Goal: Task Accomplishment & Management: Use online tool/utility

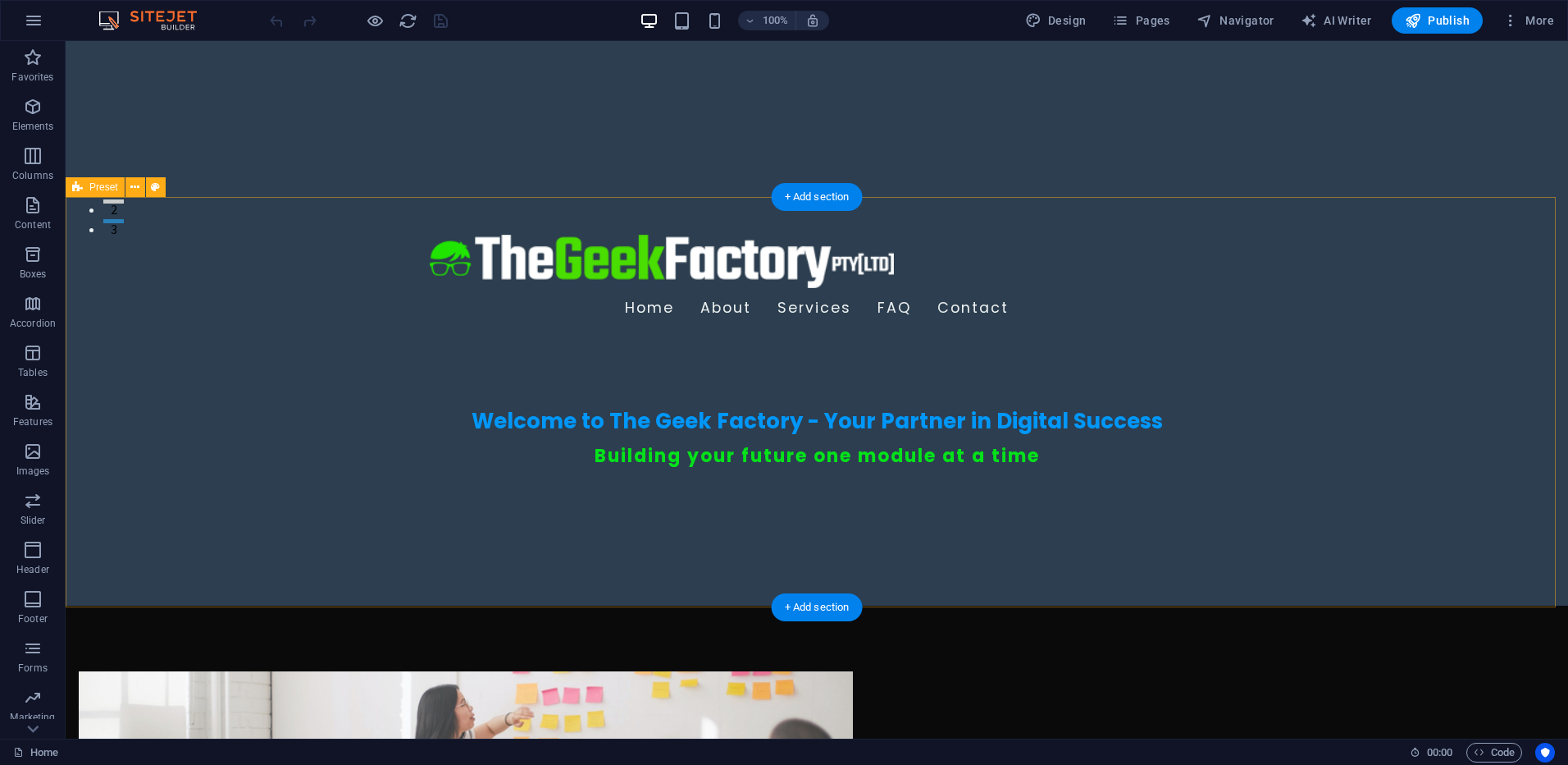
scroll to position [493, 0]
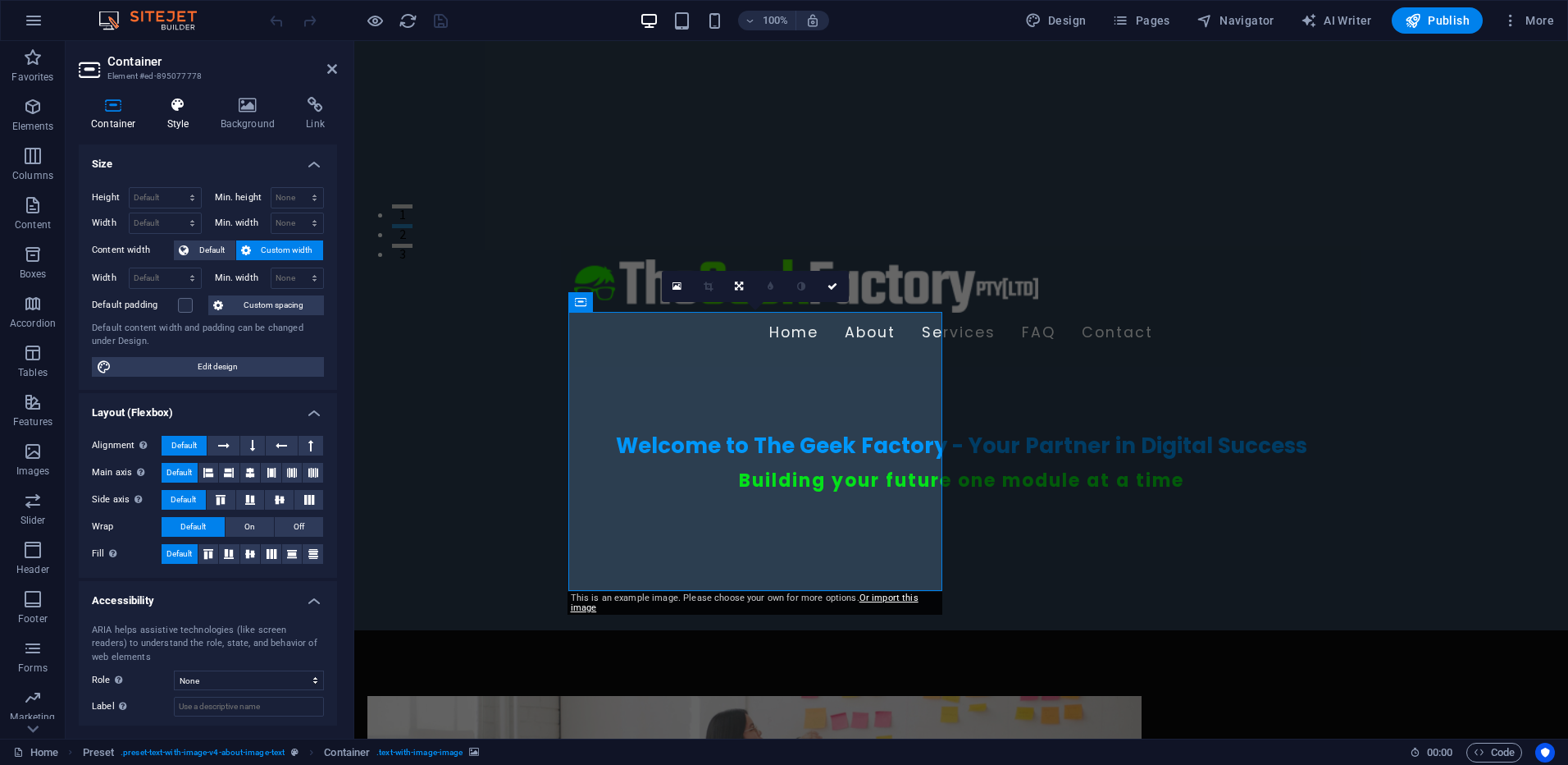
click at [178, 116] on h4 "Style" at bounding box center [182, 114] width 54 height 34
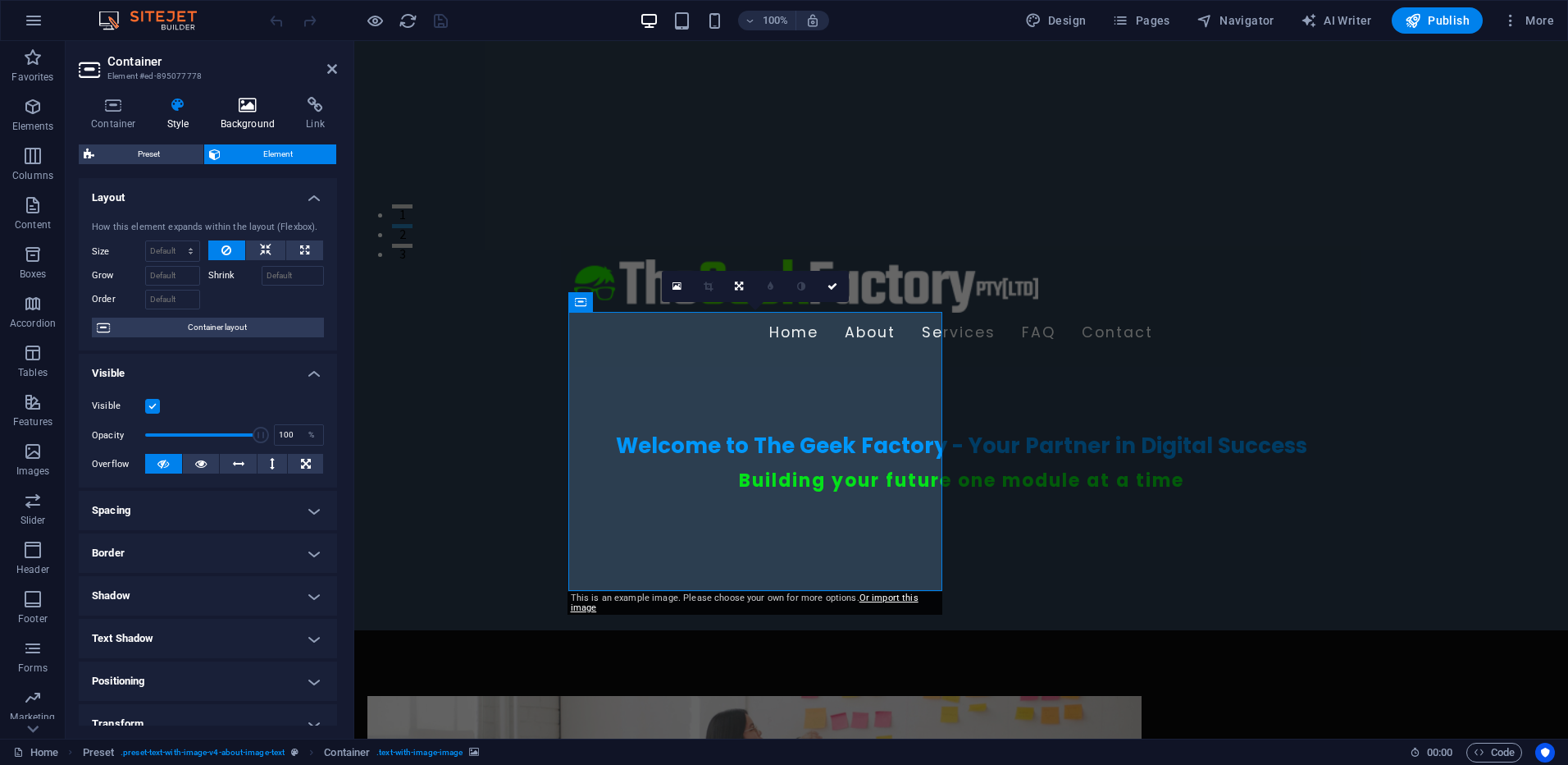
click at [248, 112] on icon at bounding box center [248, 105] width 80 height 16
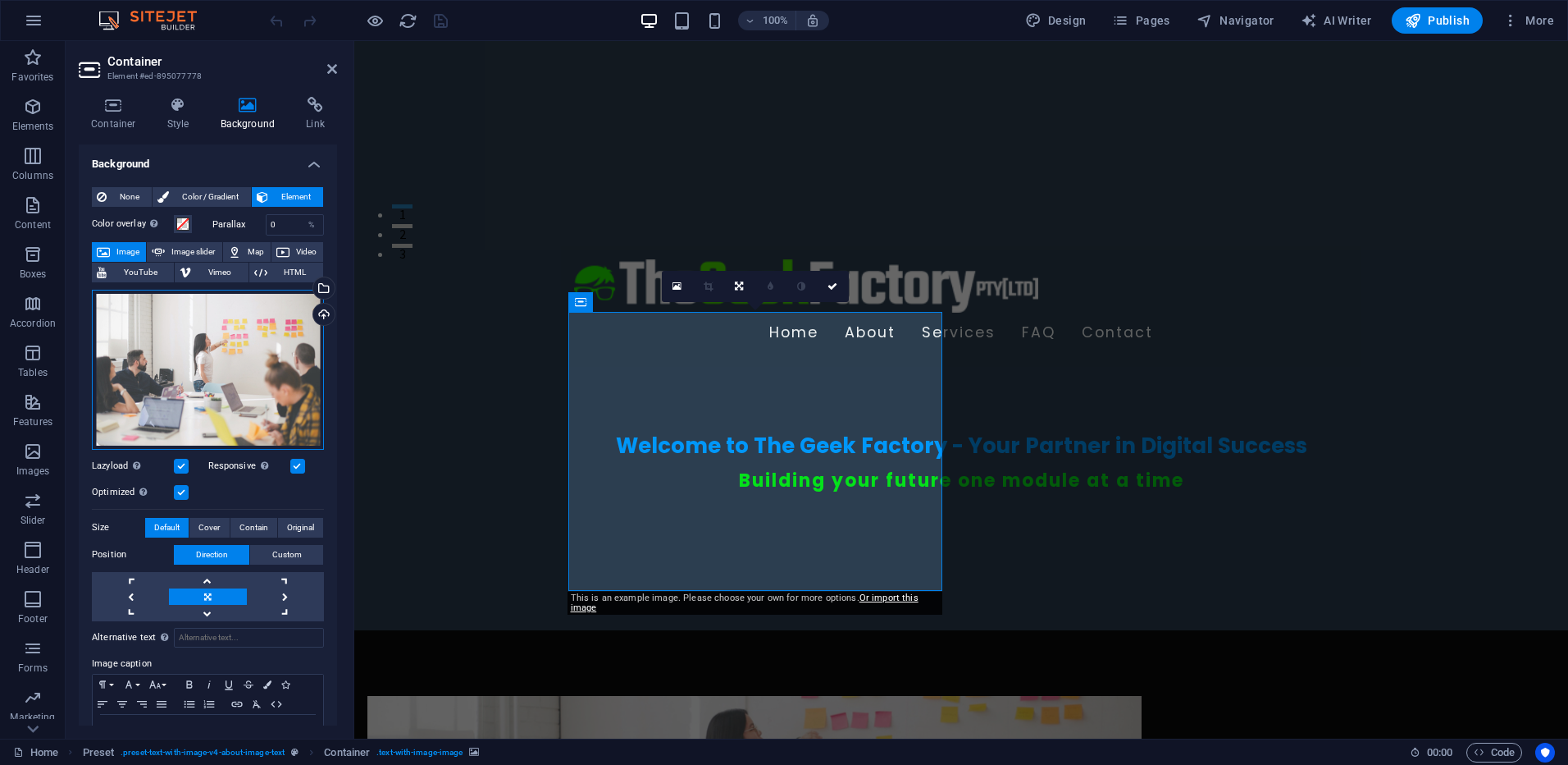
click at [232, 359] on div "Drag files here, click to choose files or select files from Files or our free s…" at bounding box center [208, 369] width 232 height 160
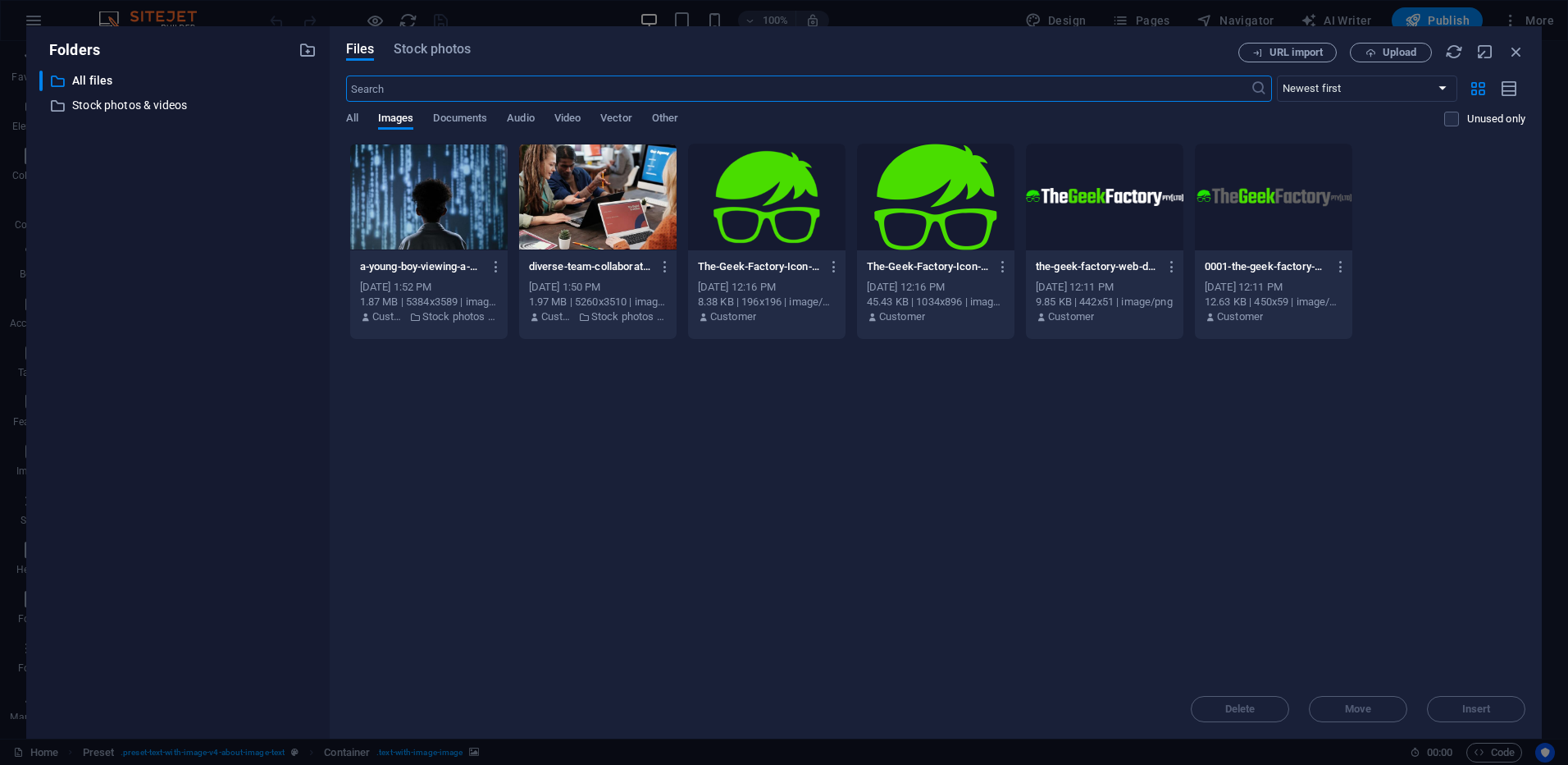
click at [589, 192] on div at bounding box center [598, 196] width 158 height 107
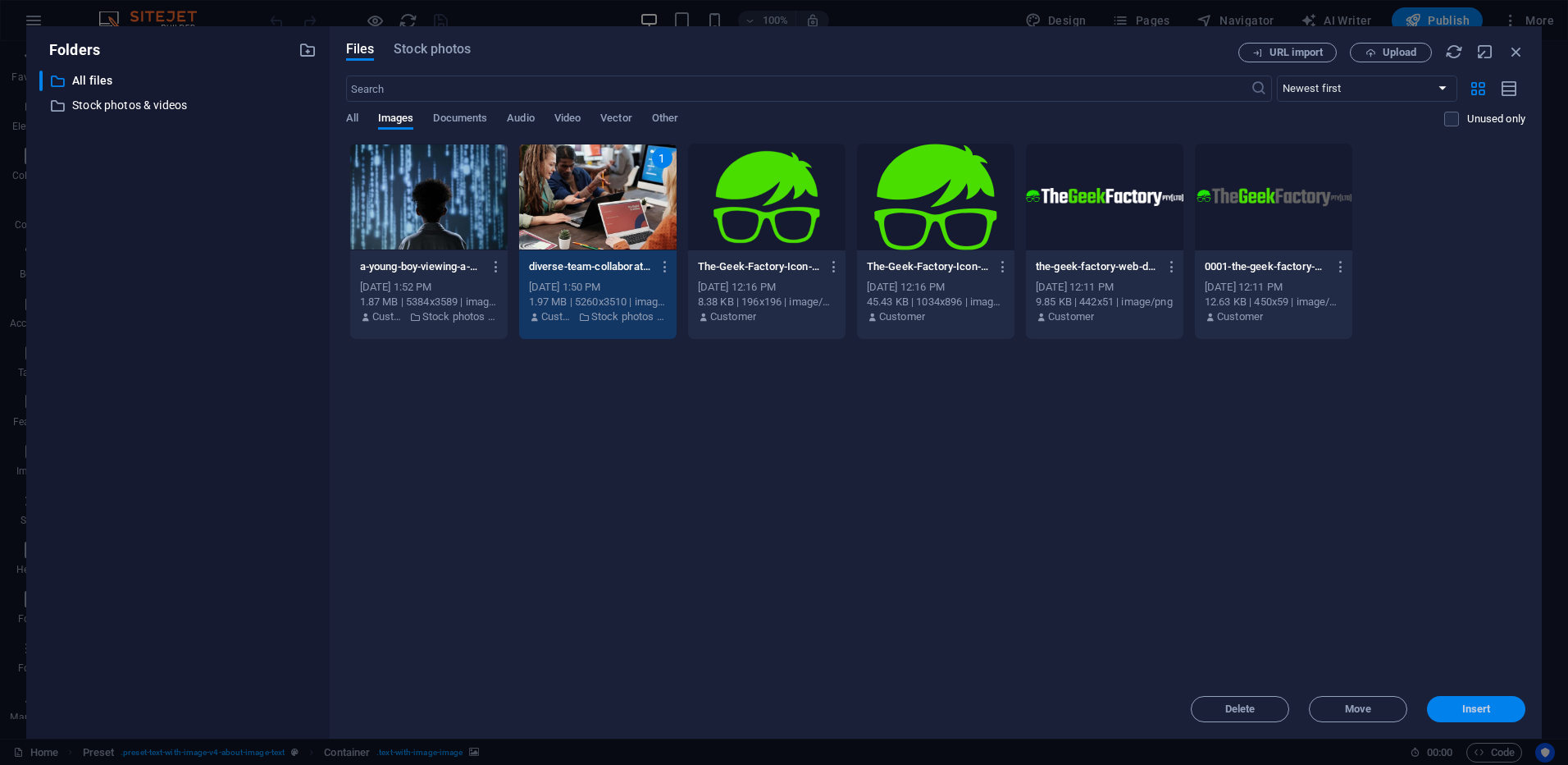
click at [1474, 709] on span "Insert" at bounding box center [1477, 709] width 29 height 10
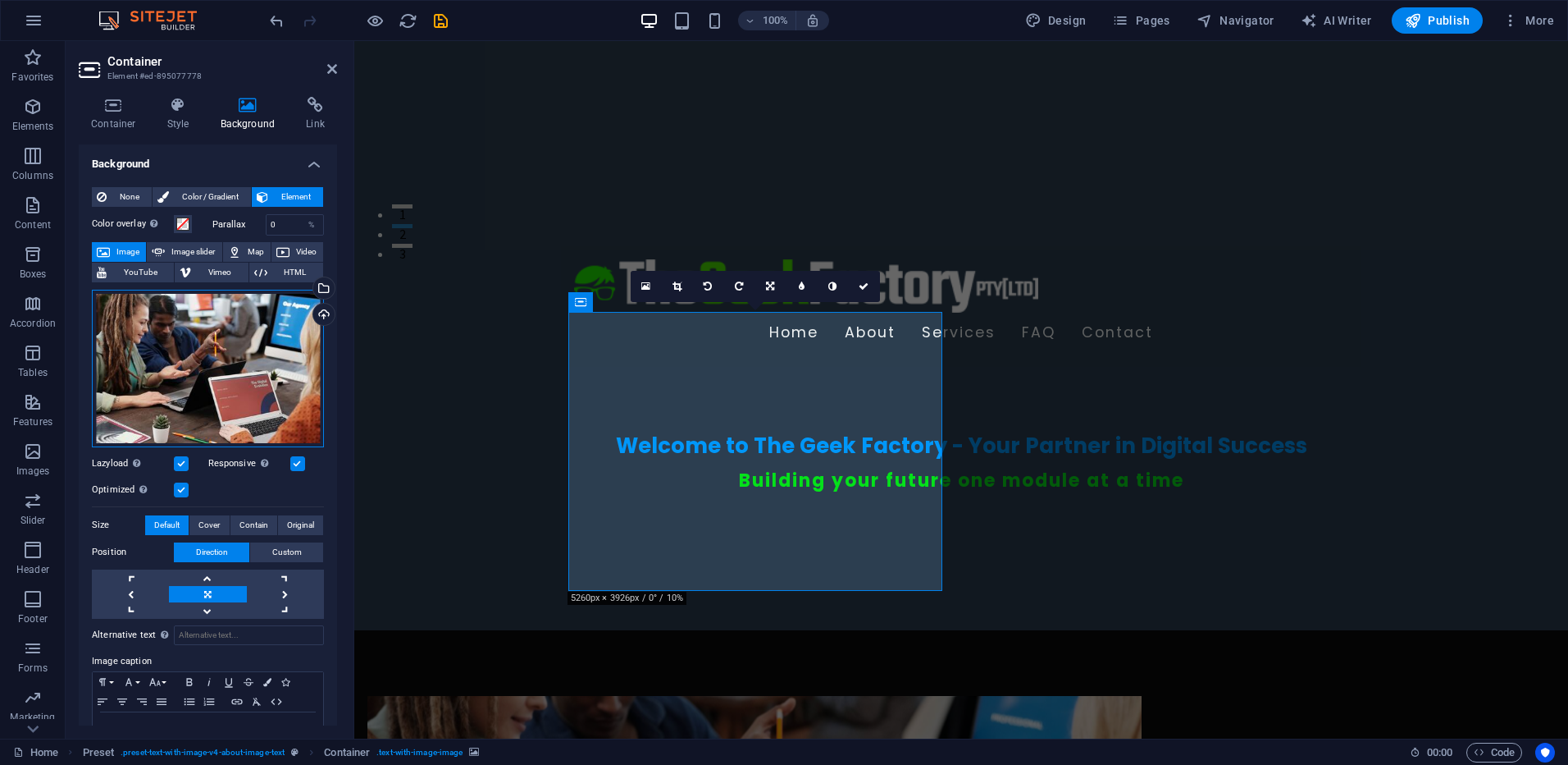
click at [222, 372] on div "Drag files here, click to choose files or select files from Files or our free s…" at bounding box center [208, 368] width 232 height 158
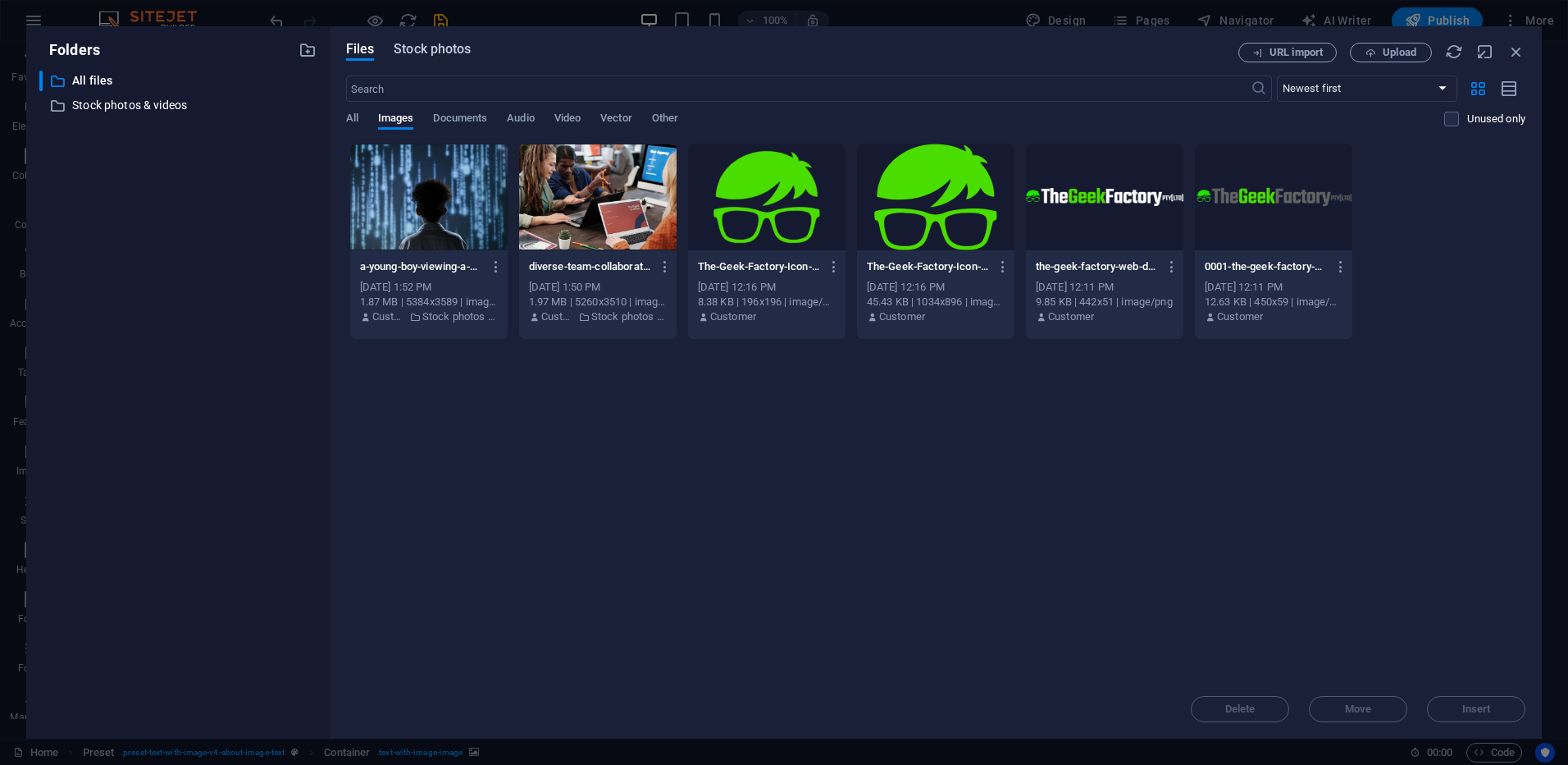
click at [416, 53] on span "Stock photos" at bounding box center [433, 49] width 77 height 20
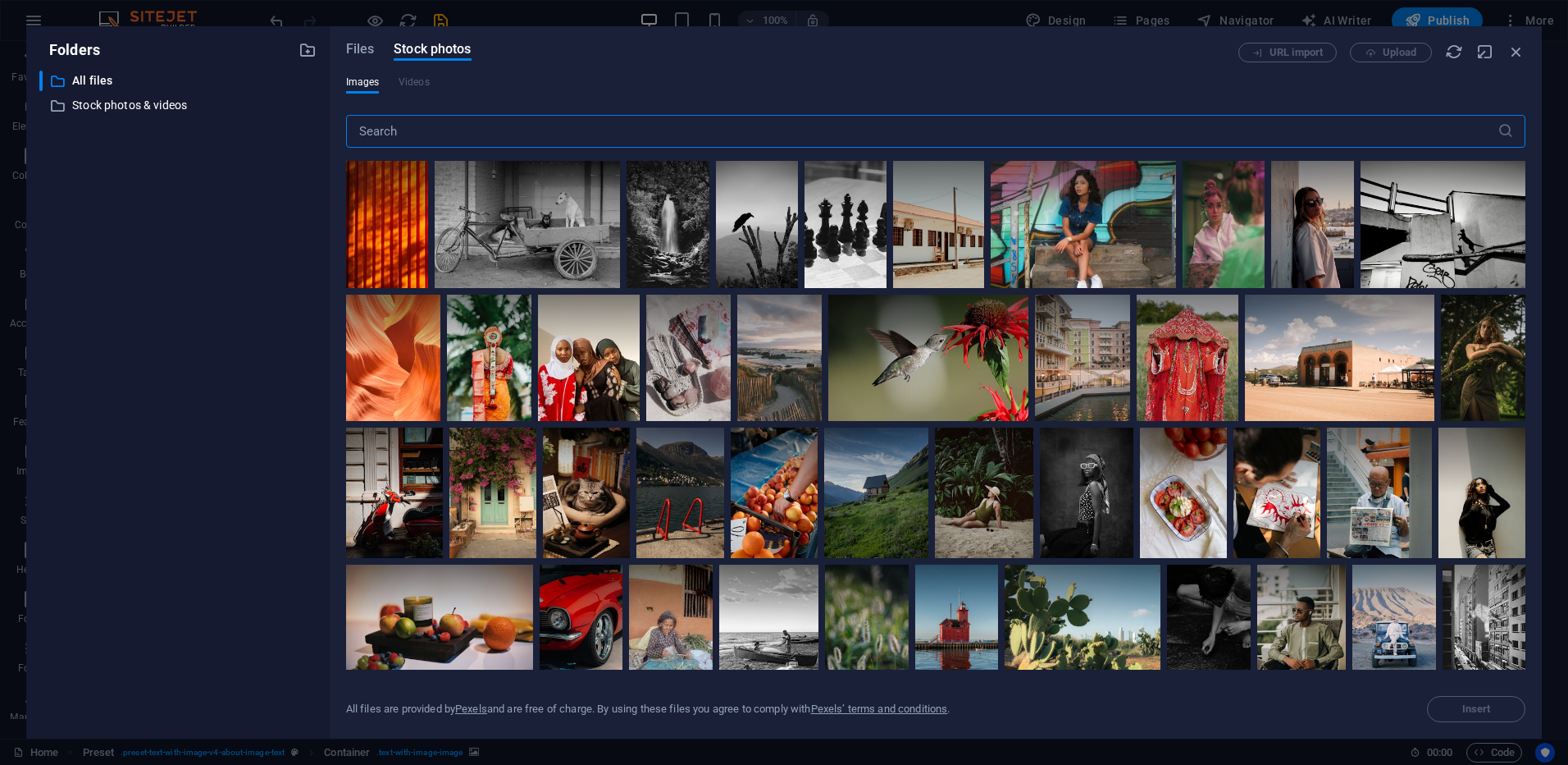
click at [415, 131] on input "text" at bounding box center [921, 131] width 1152 height 33
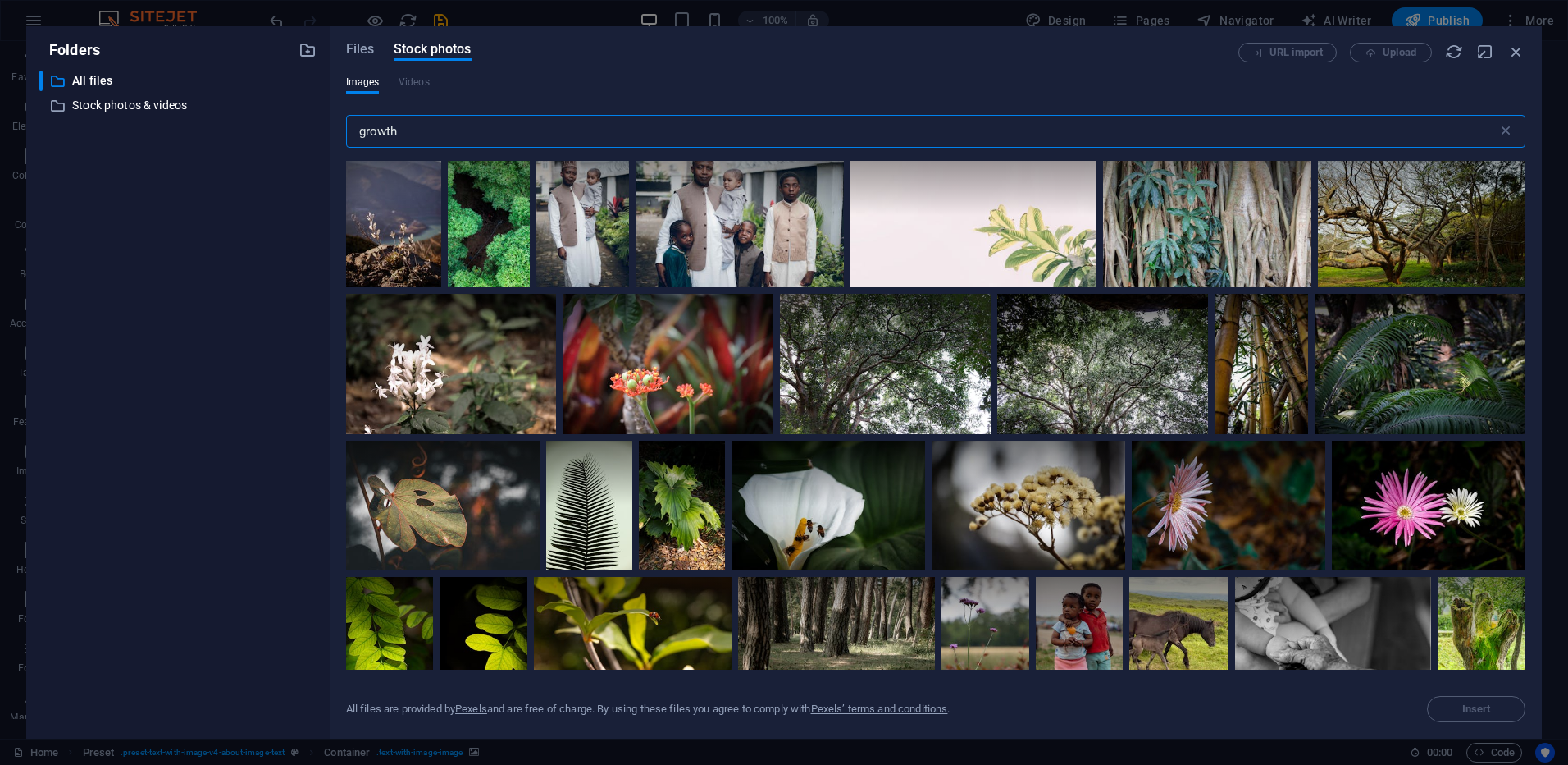
scroll to position [4431, 0]
click at [453, 134] on input "growth" at bounding box center [921, 131] width 1152 height 33
click at [453, 133] on input "growth" at bounding box center [921, 131] width 1152 height 33
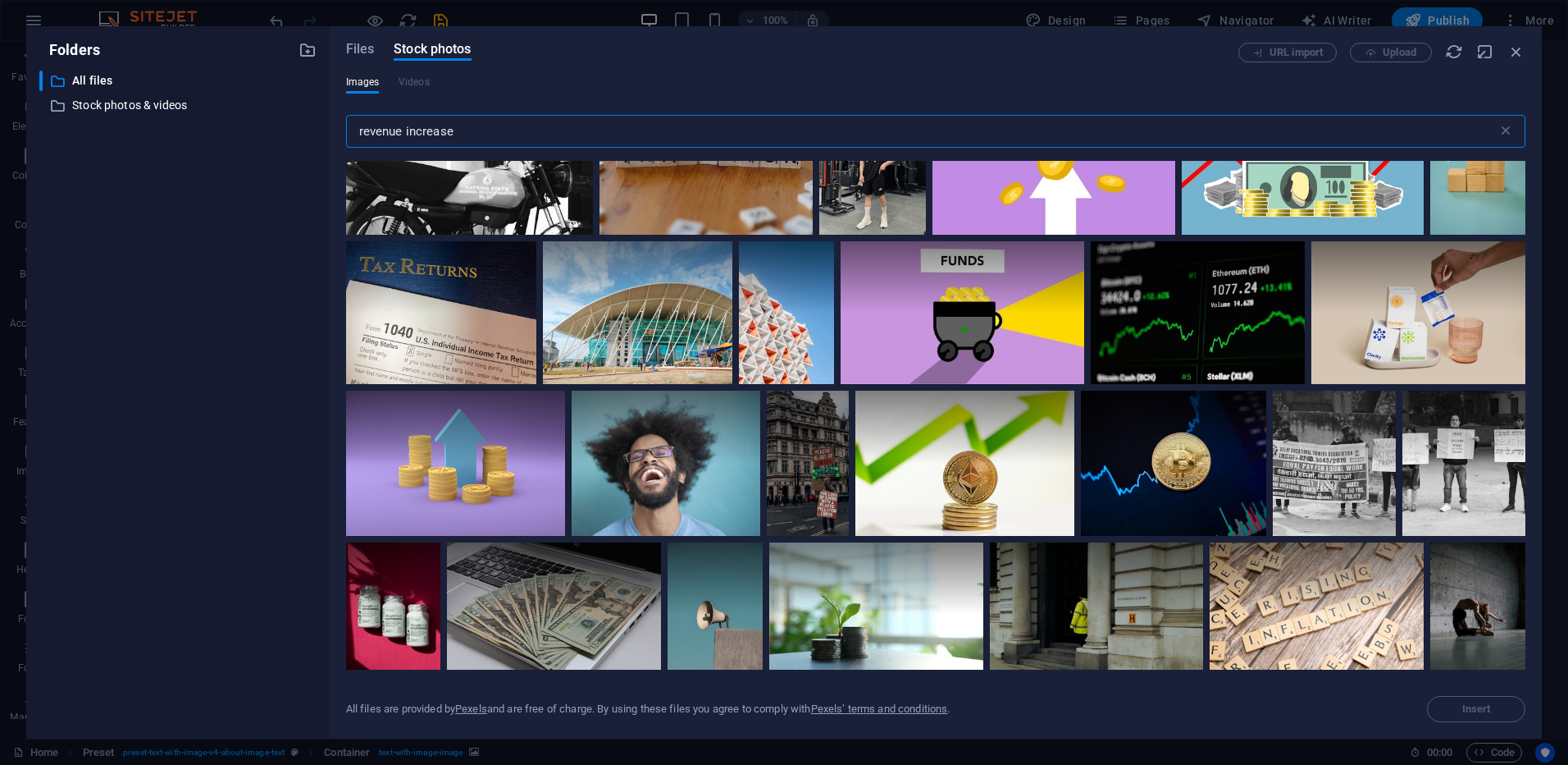
scroll to position [4177, 0]
drag, startPoint x: 481, startPoint y: 136, endPoint x: 338, endPoint y: 135, distance: 143.0
click at [338, 135] on div "Files Stock photos URL import Upload Images Videos revenue increase ​ All files…" at bounding box center [936, 382] width 1212 height 712
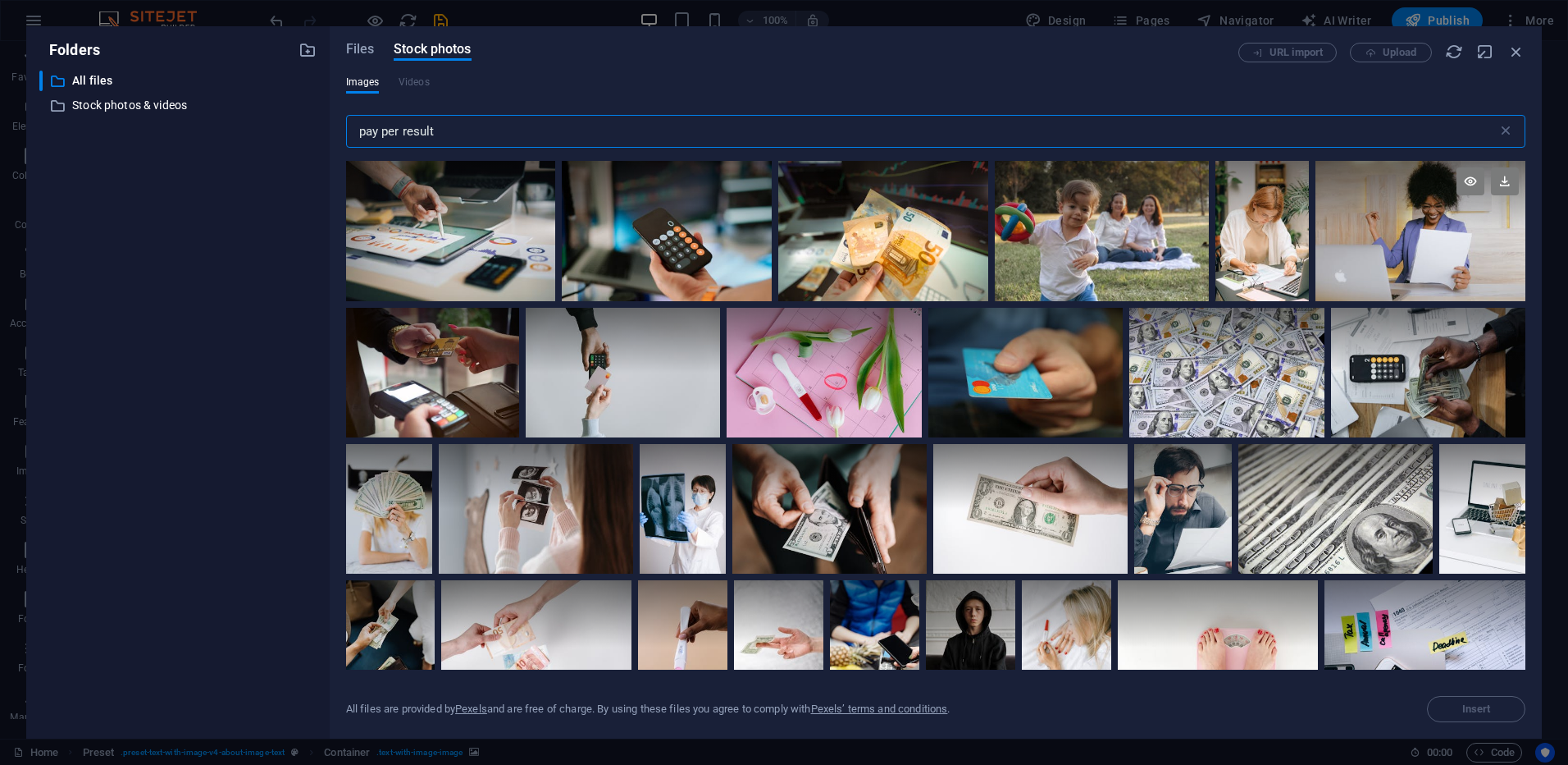
type input "pay per result"
click at [1409, 268] on div at bounding box center [1420, 231] width 210 height 141
click at [1506, 176] on icon at bounding box center [1504, 181] width 28 height 28
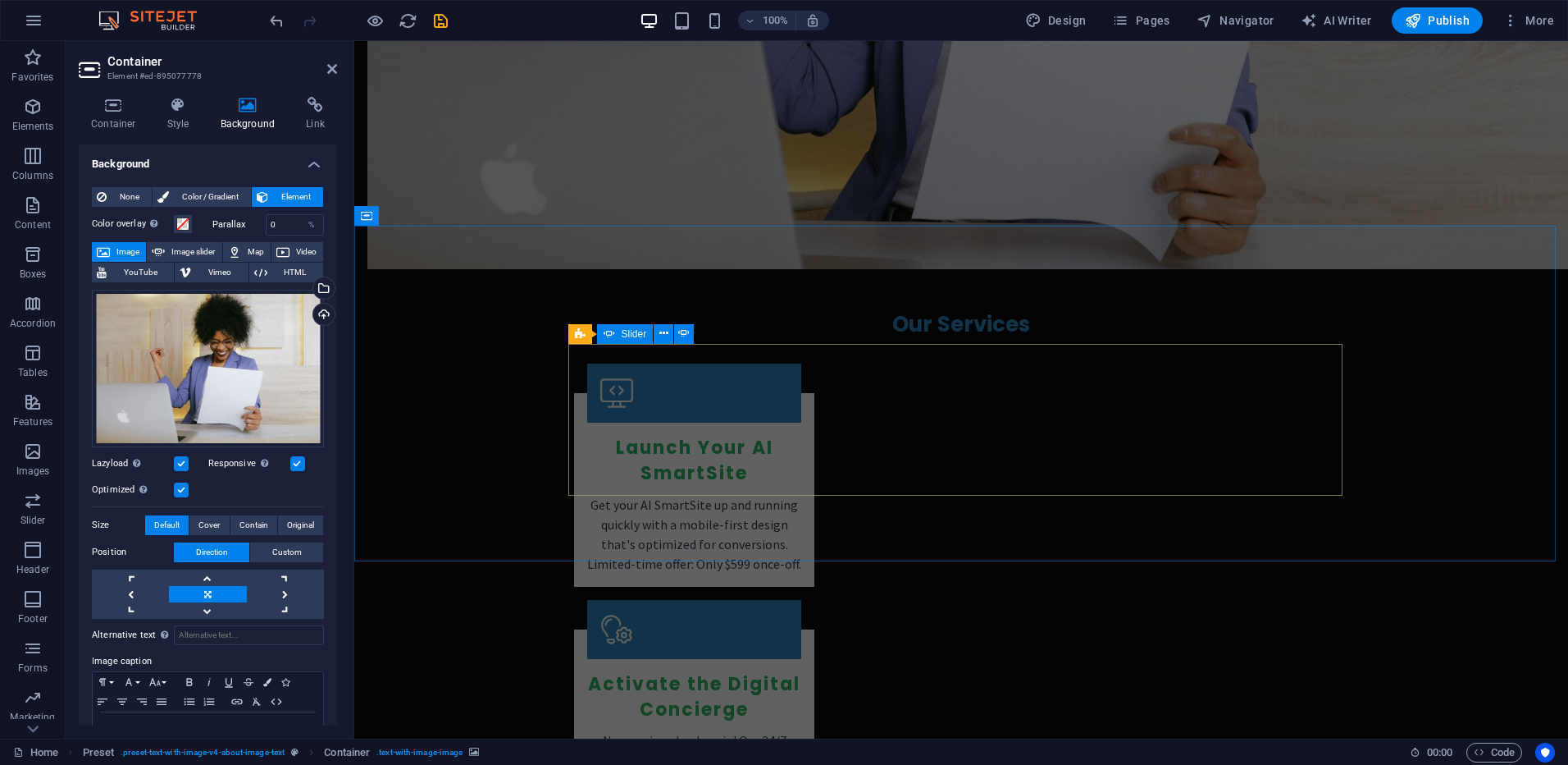
scroll to position [1641, 0]
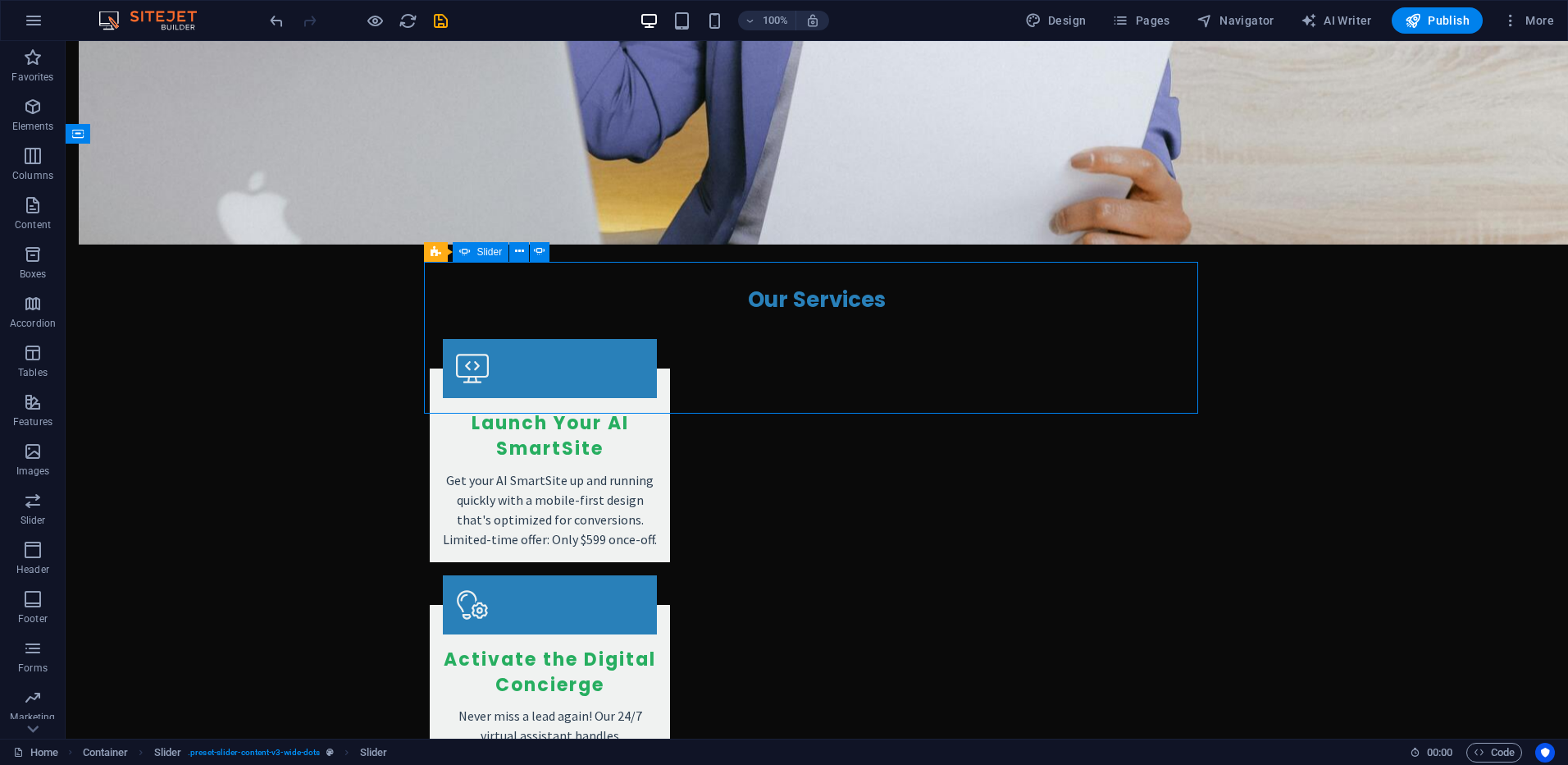
select select "ms"
select select "s"
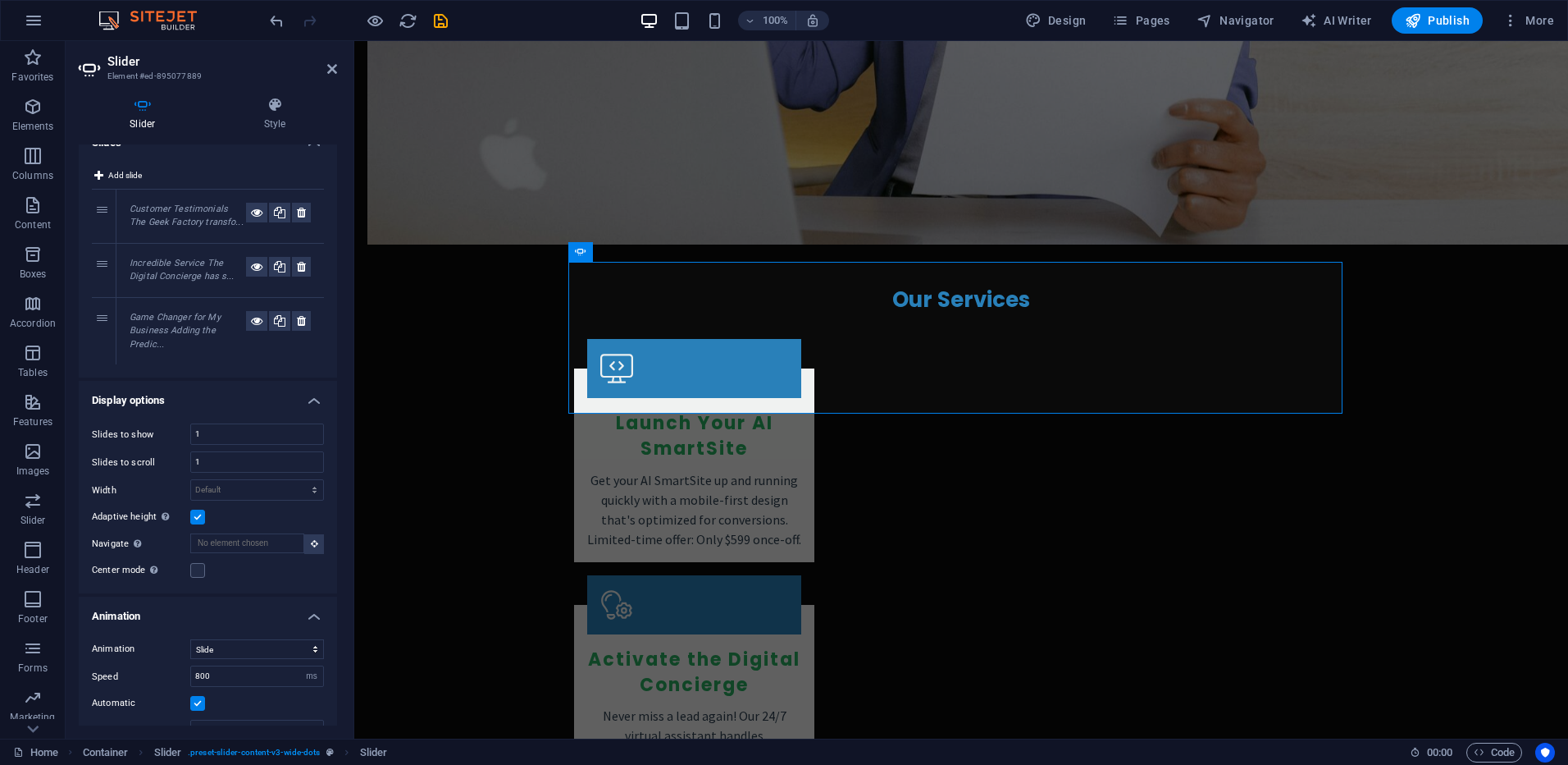
scroll to position [0, 0]
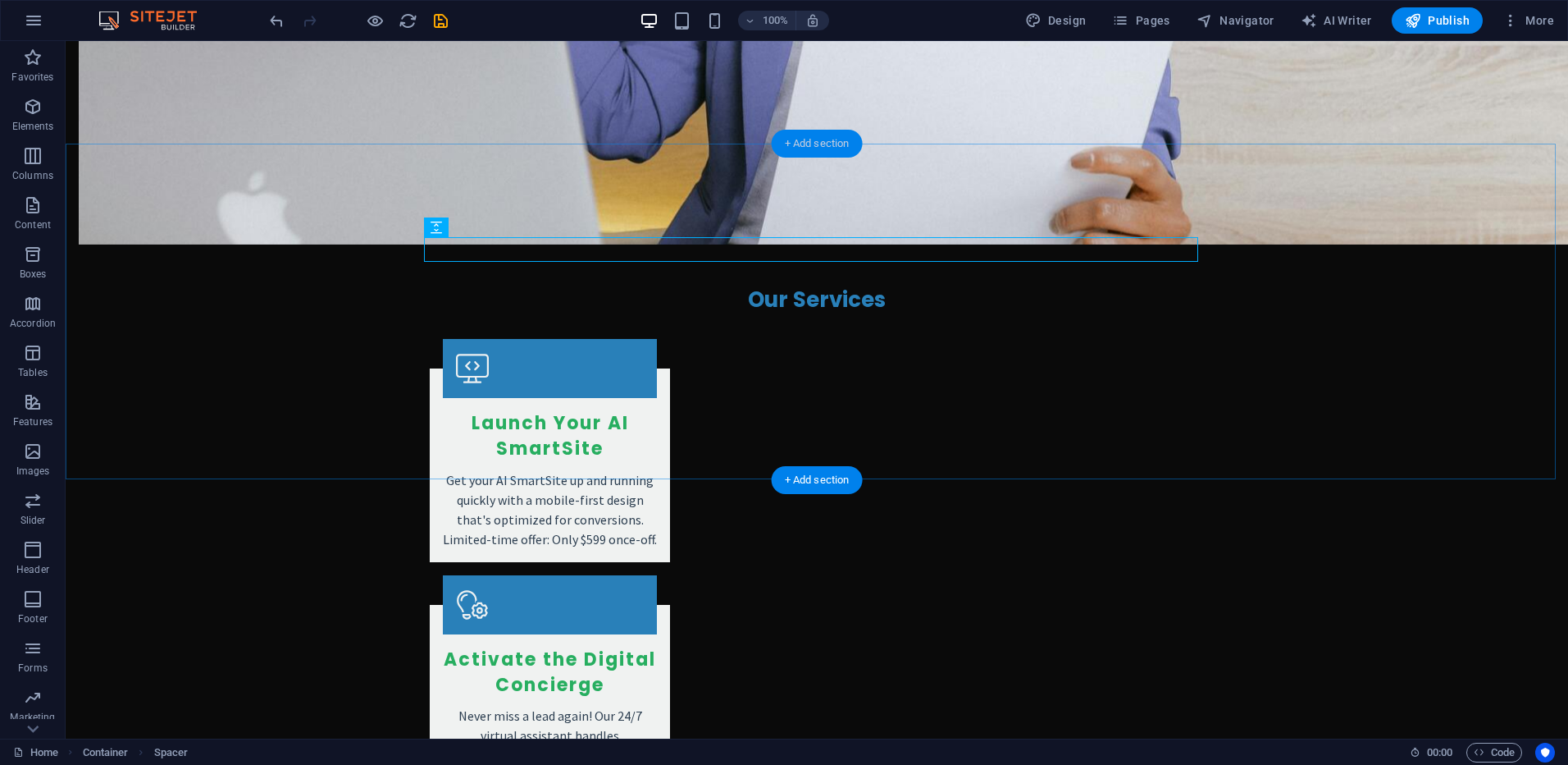
click at [798, 150] on div "+ Add section" at bounding box center [818, 143] width 91 height 28
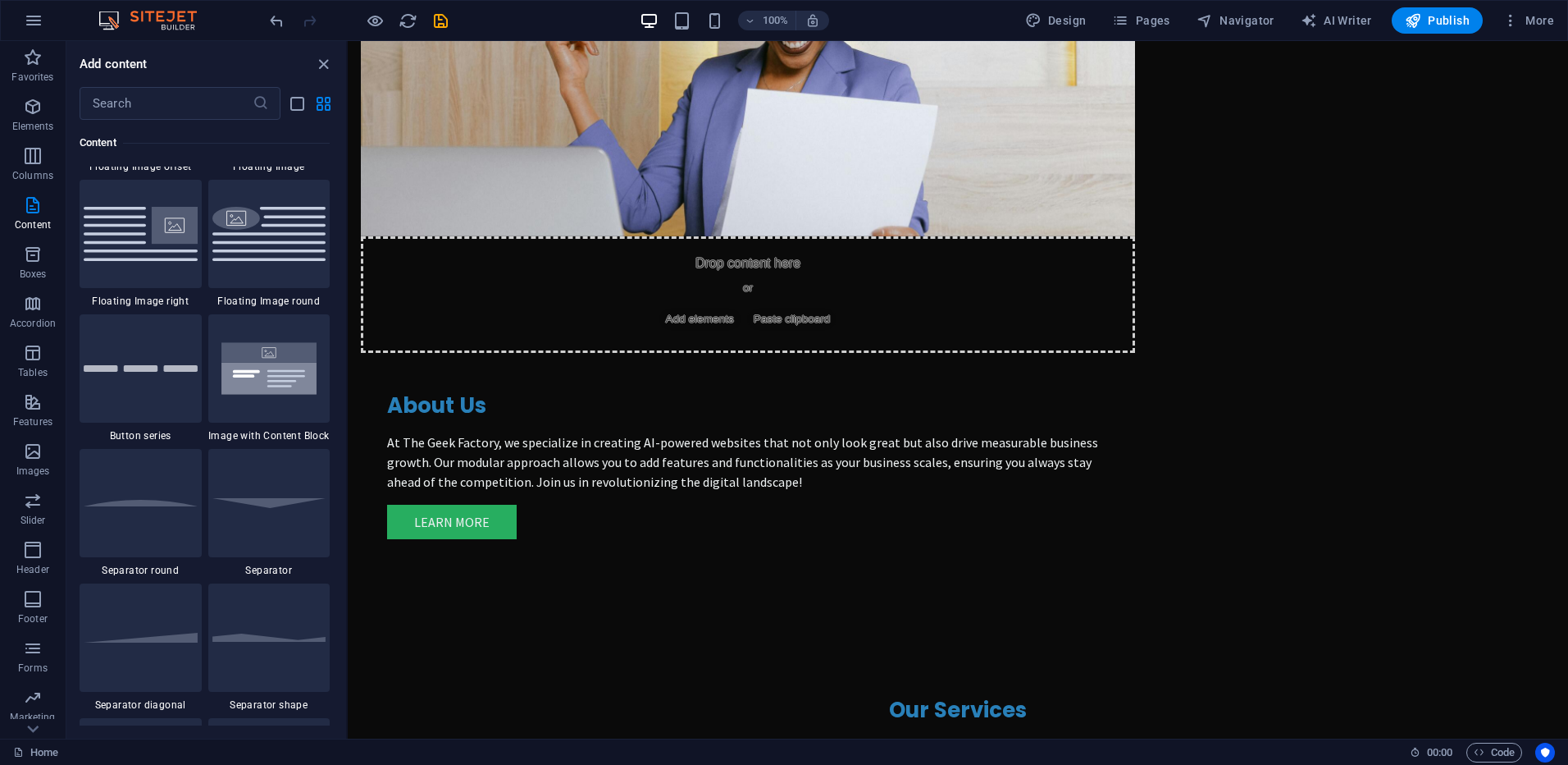
scroll to position [3691, 0]
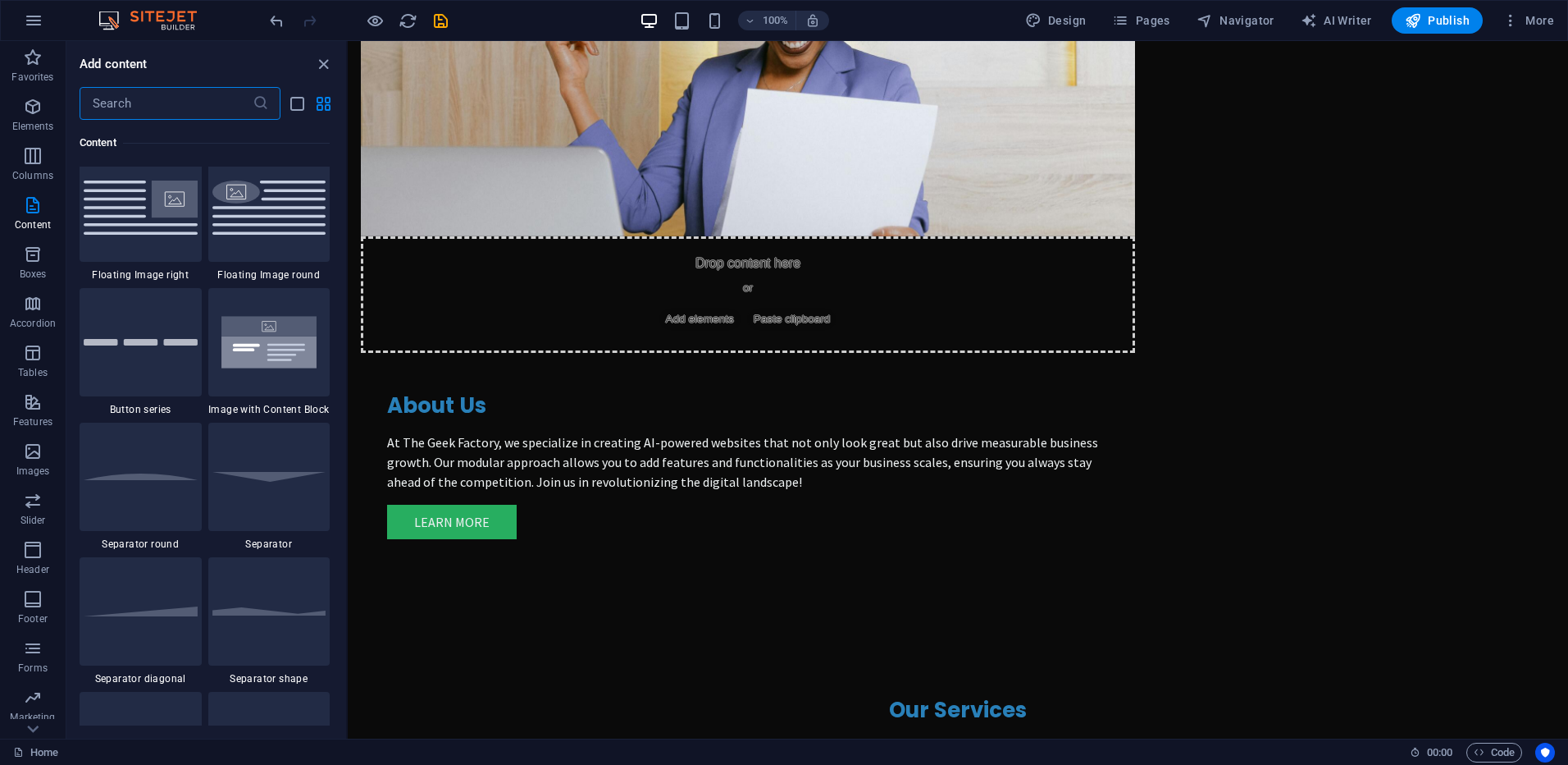
click at [130, 114] on input "text" at bounding box center [166, 103] width 173 height 33
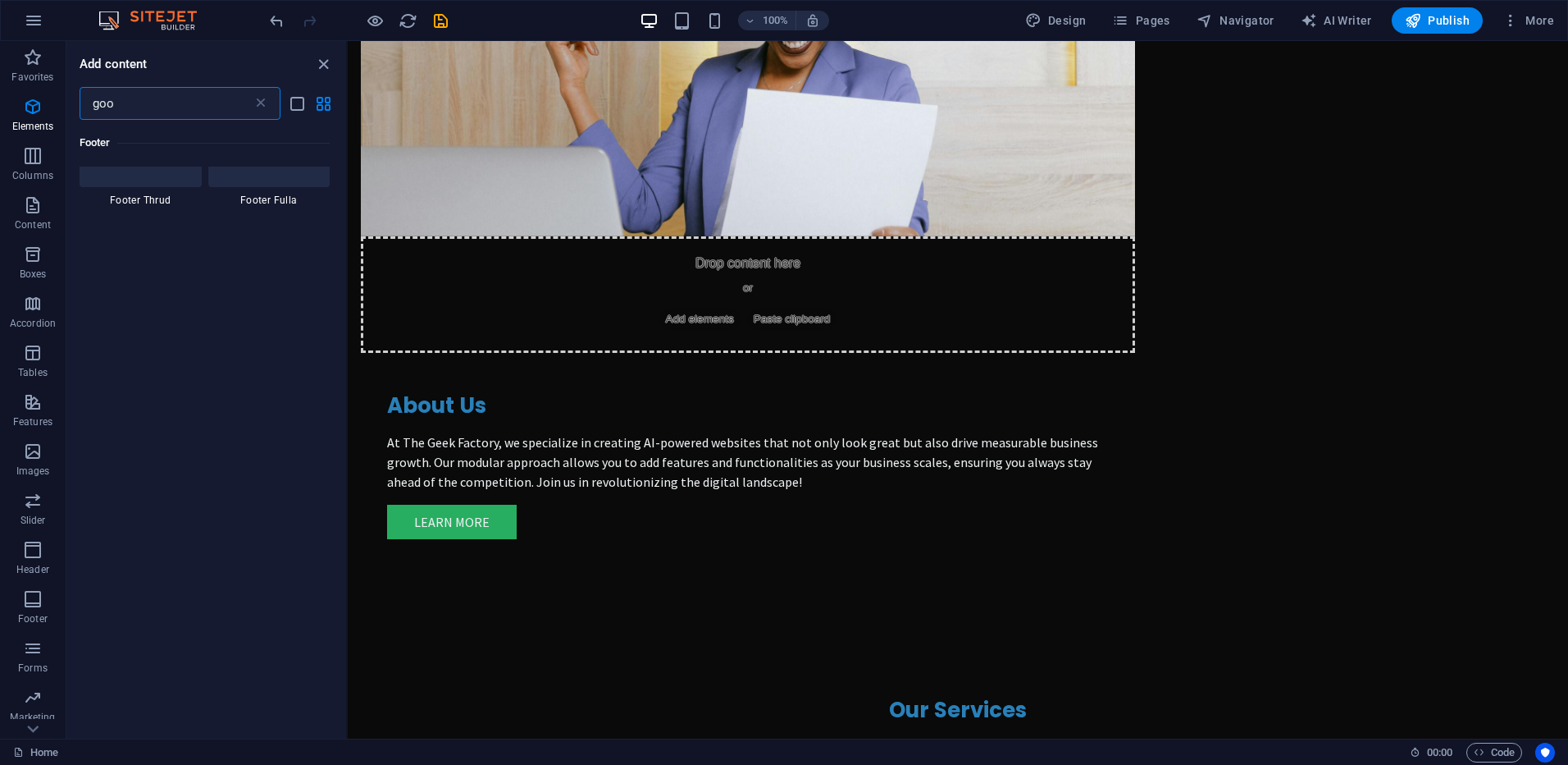
scroll to position [0, 0]
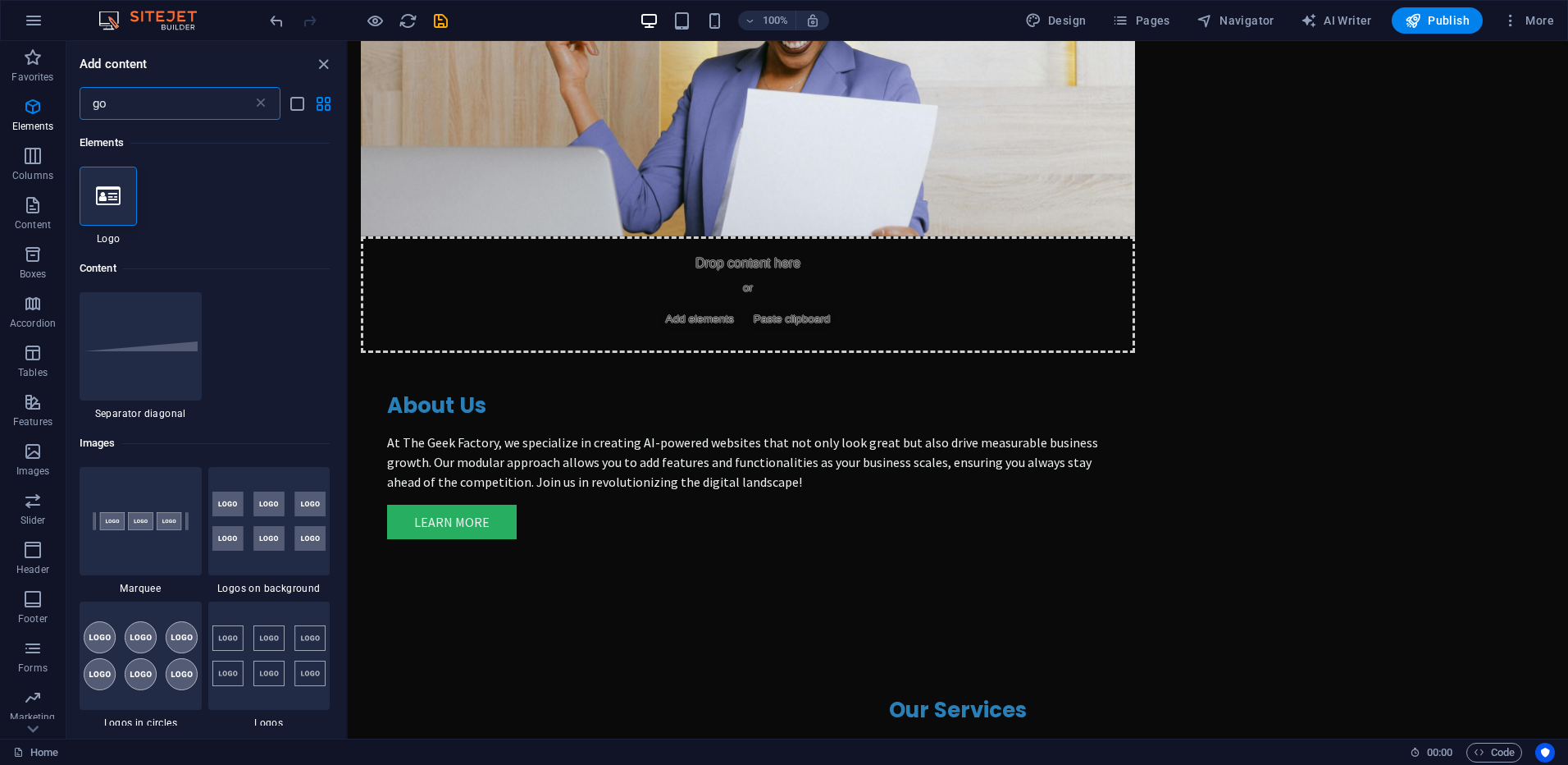
type input "g"
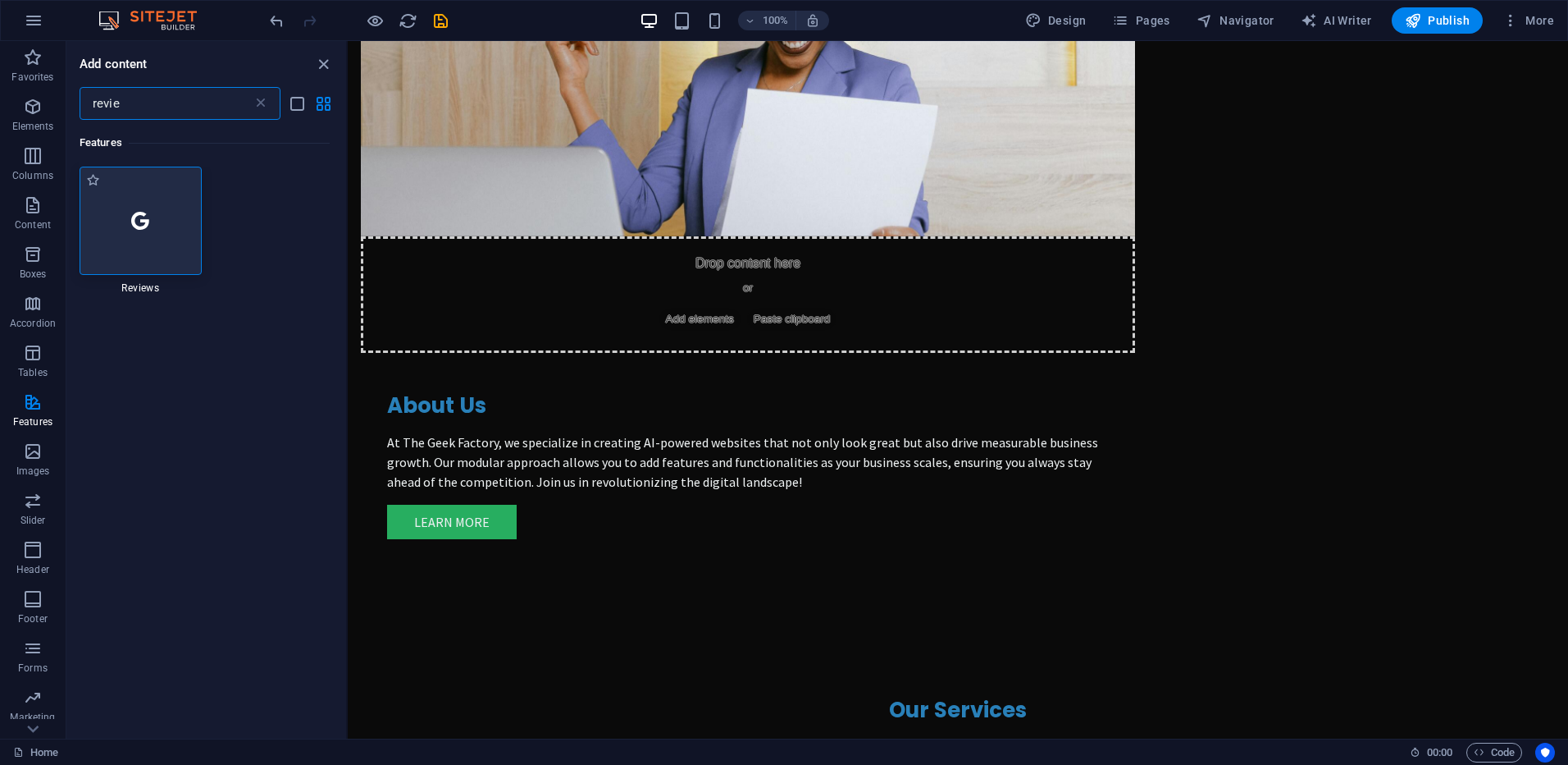
type input "revie"
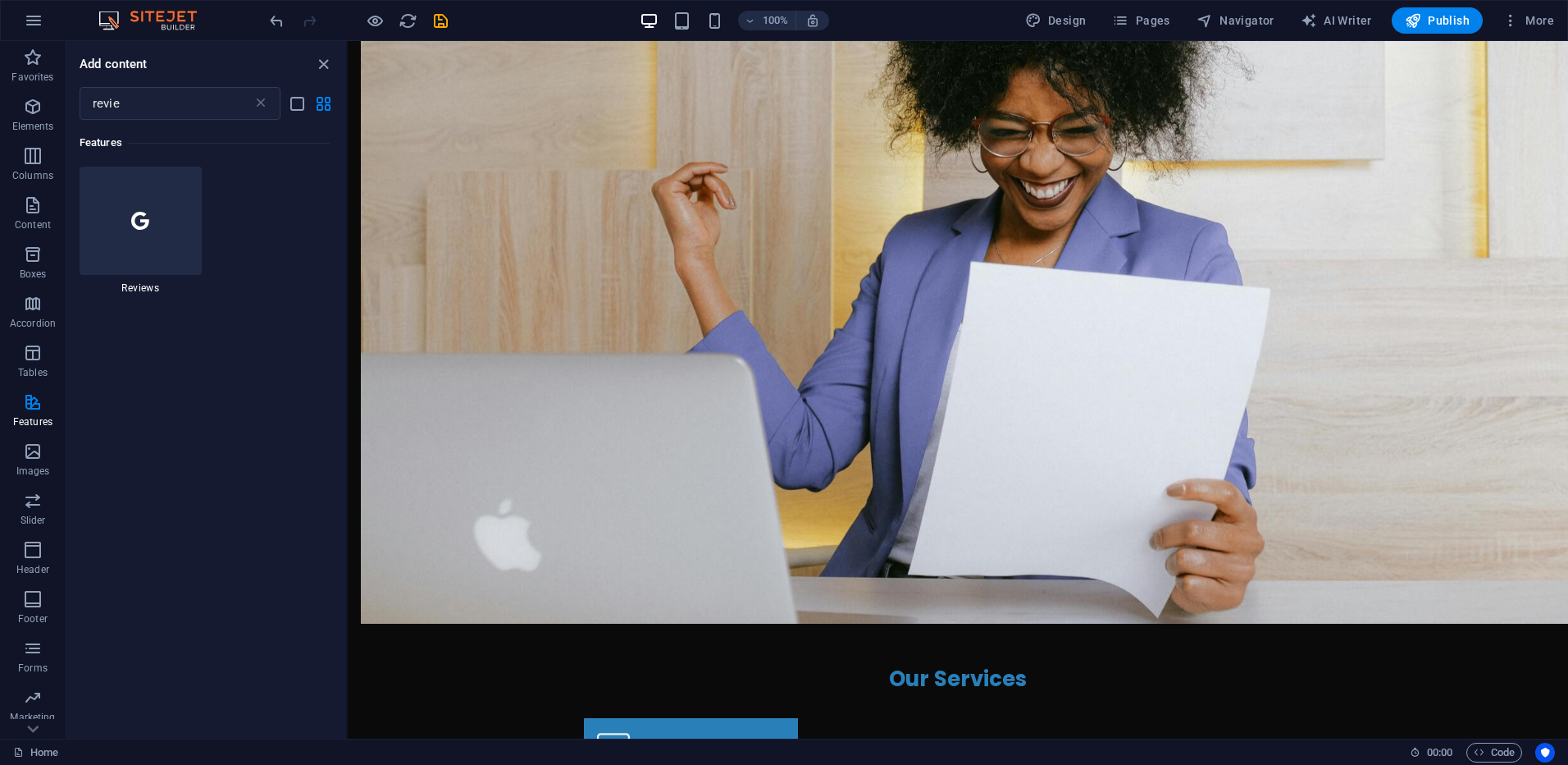
scroll to position [1269, 0]
